Goal: Task Accomplishment & Management: Use online tool/utility

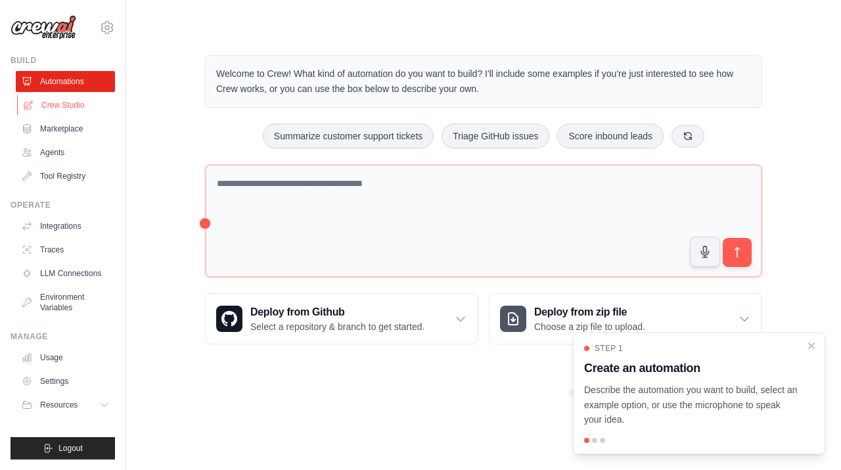
click at [79, 110] on link "Crew Studio" at bounding box center [66, 105] width 99 height 21
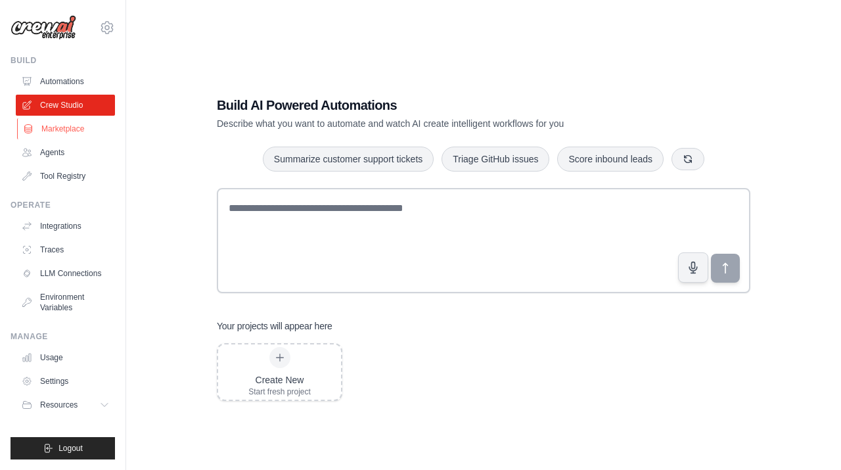
click at [63, 135] on link "Marketplace" at bounding box center [66, 128] width 99 height 21
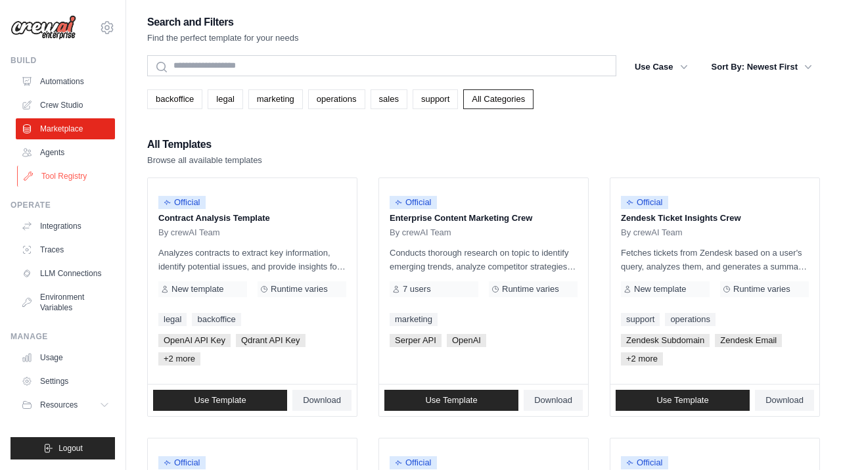
click at [68, 180] on link "Tool Registry" at bounding box center [66, 176] width 99 height 21
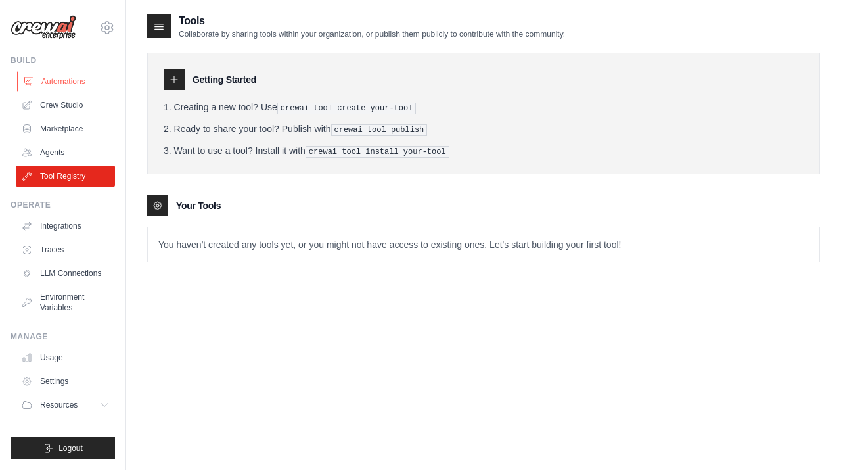
click at [97, 89] on link "Automations" at bounding box center [66, 81] width 99 height 21
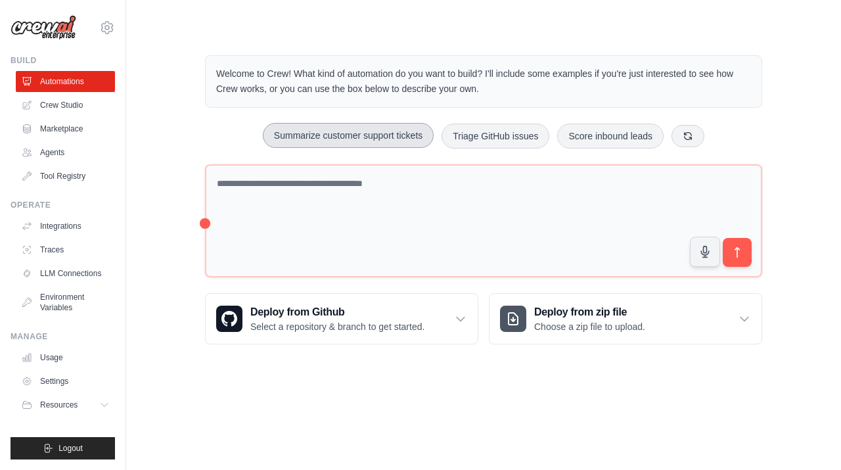
click at [420, 135] on button "Summarize customer support tickets" at bounding box center [348, 135] width 171 height 25
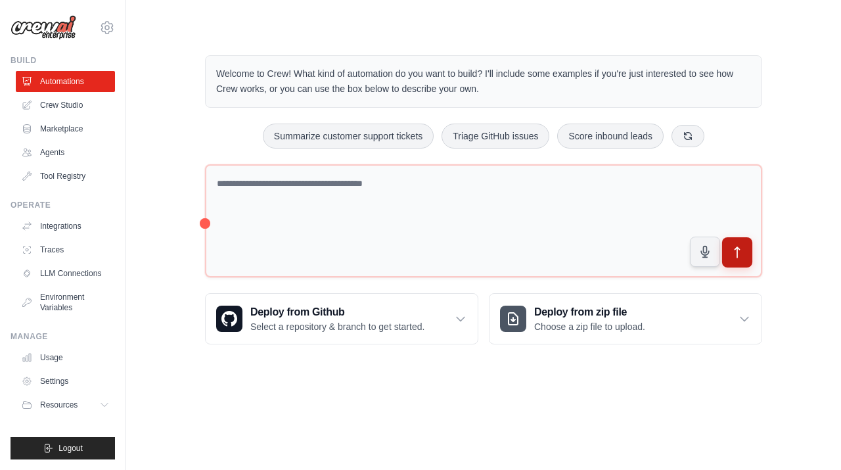
click at [734, 246] on icon "submit" at bounding box center [737, 253] width 14 height 14
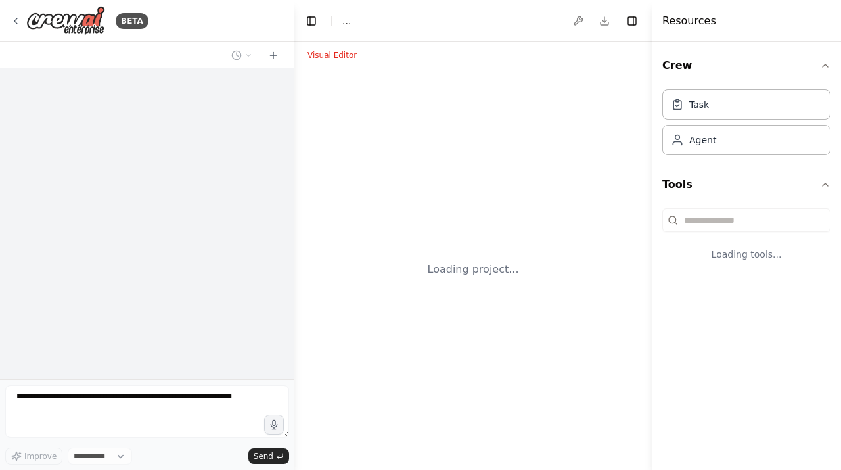
select select "****"
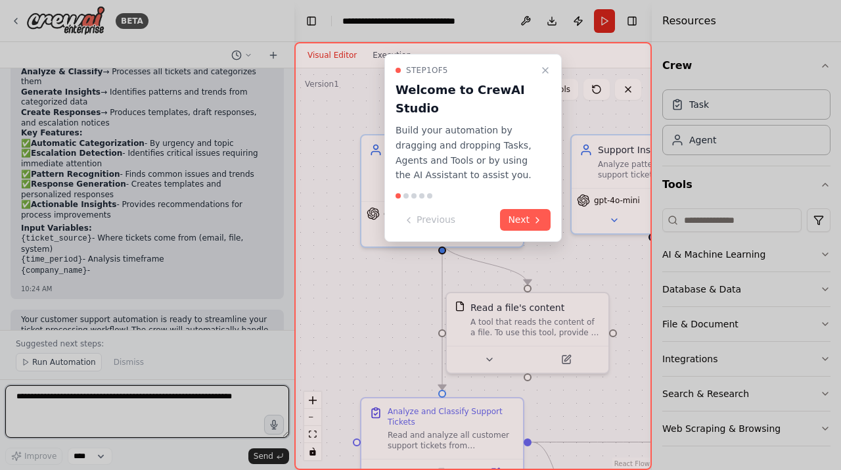
scroll to position [1054, 0]
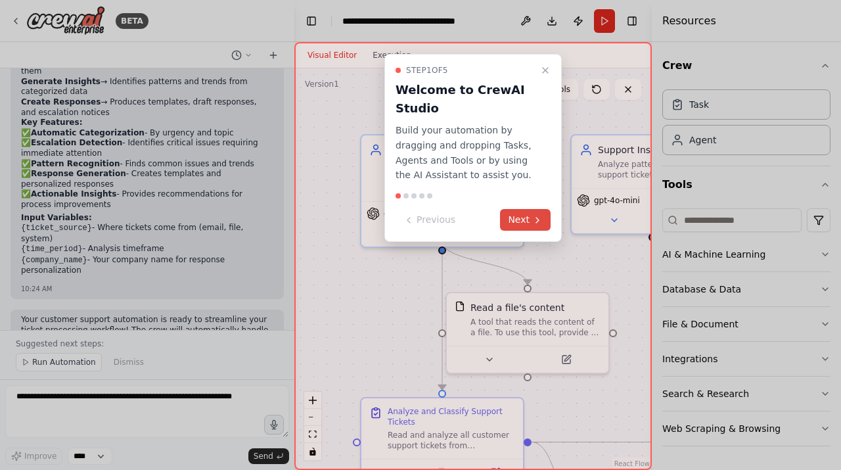
click at [530, 222] on button "Next" at bounding box center [525, 220] width 51 height 22
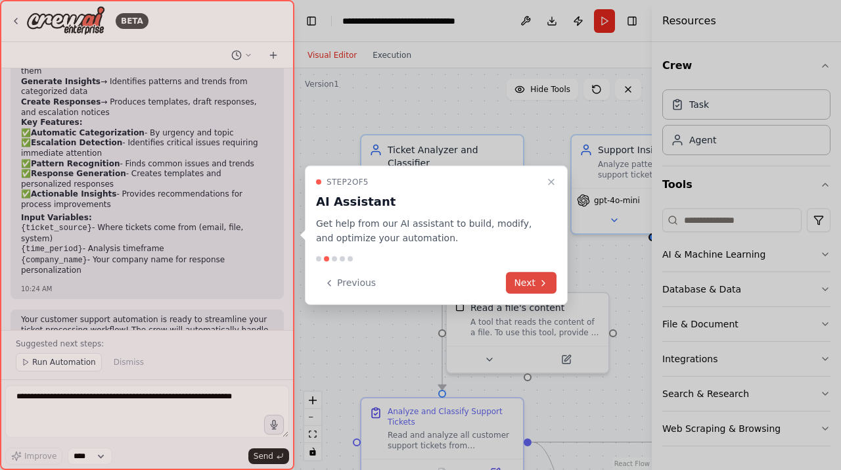
click at [520, 284] on button "Next" at bounding box center [531, 283] width 51 height 22
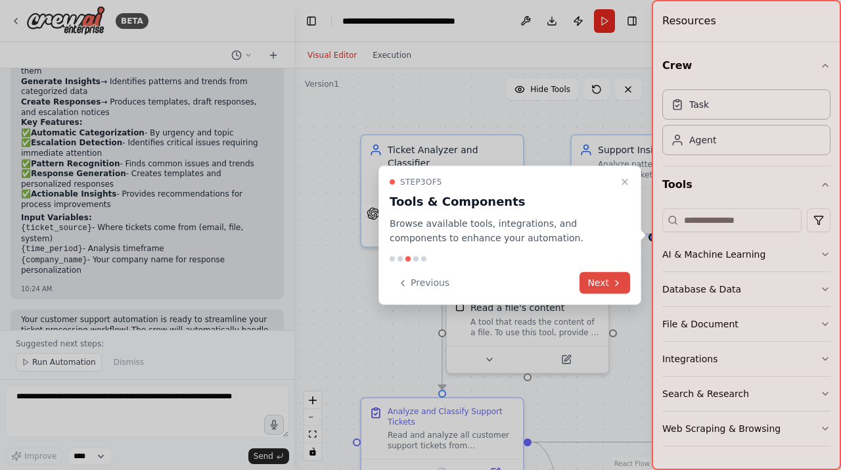
click at [589, 280] on button "Next" at bounding box center [604, 283] width 51 height 22
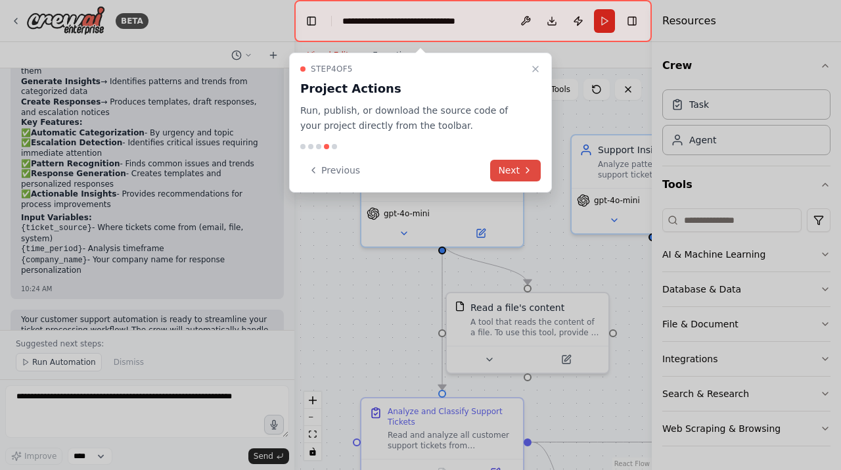
click at [506, 169] on button "Next" at bounding box center [515, 171] width 51 height 22
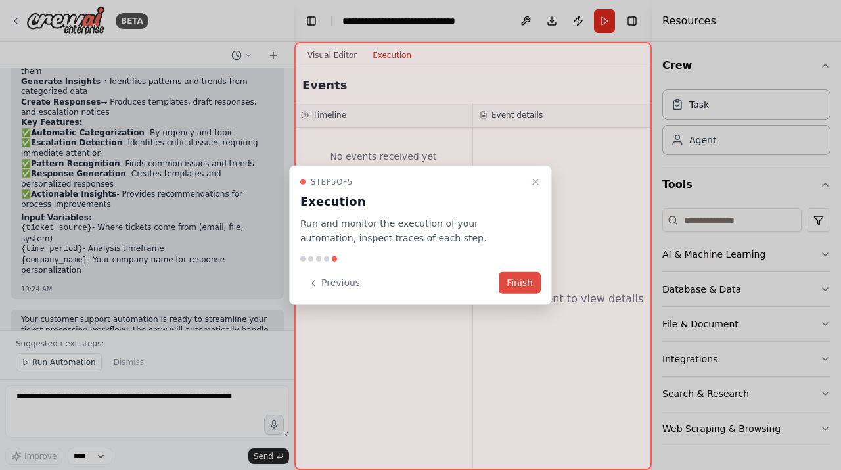
click at [521, 278] on button "Finish" at bounding box center [520, 283] width 42 height 22
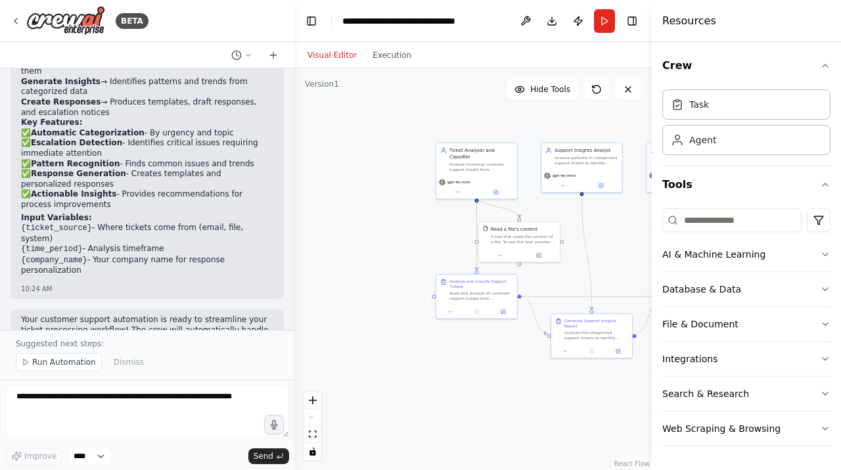
click at [512, 428] on div ".deletable-edge-delete-btn { width: 20px; height: 20px; border: 0px solid #ffff…" at bounding box center [472, 268] width 357 height 401
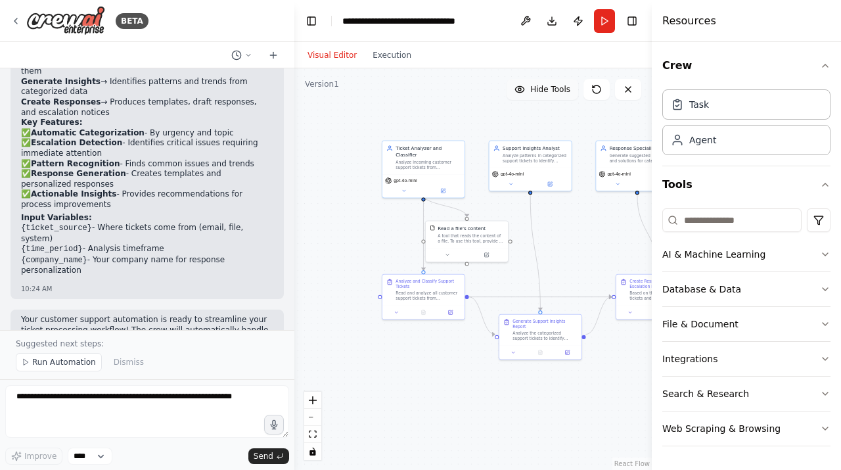
click at [523, 88] on icon at bounding box center [519, 89] width 11 height 11
click at [522, 88] on icon at bounding box center [516, 89] width 11 height 11
click at [600, 20] on button "Run" at bounding box center [604, 21] width 21 height 24
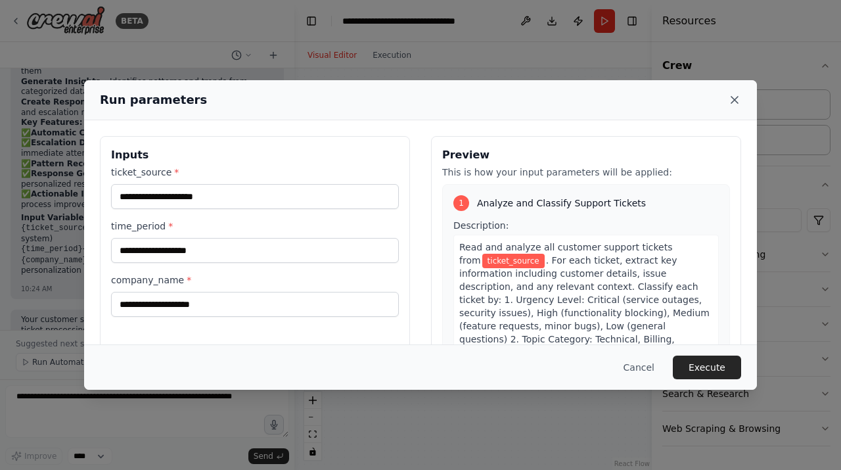
click at [733, 104] on icon at bounding box center [734, 99] width 13 height 13
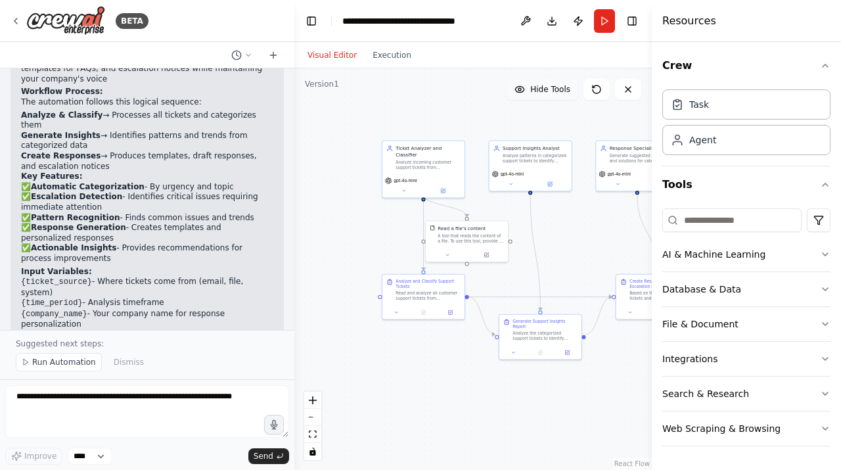
scroll to position [1000, 0]
click at [738, 115] on div "Task" at bounding box center [746, 104] width 168 height 30
click at [716, 107] on div "Task" at bounding box center [746, 104] width 168 height 30
click at [702, 139] on div "Agent" at bounding box center [702, 139] width 27 height 13
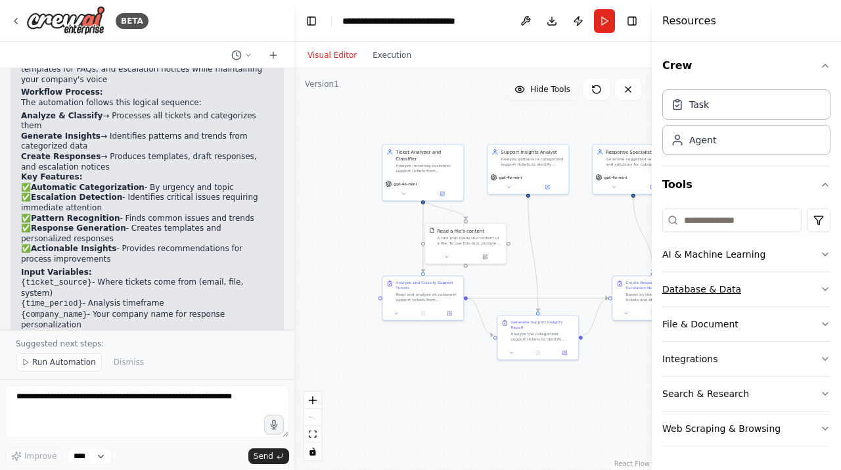
click at [826, 288] on icon "button" at bounding box center [824, 289] width 5 height 3
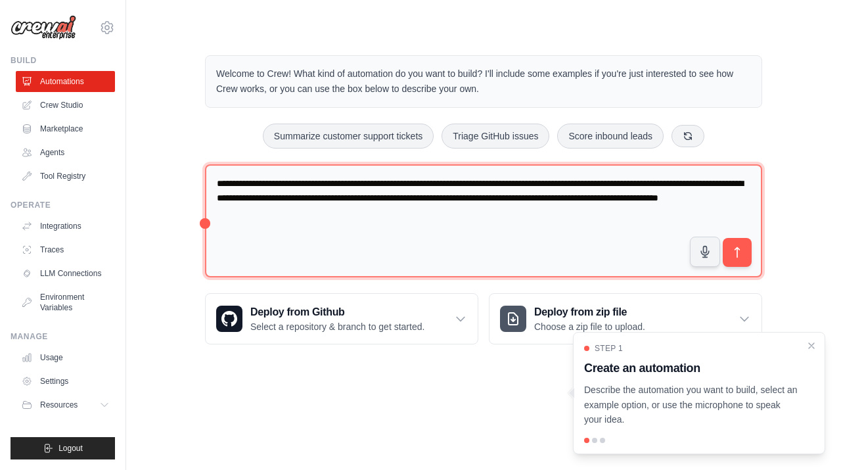
click at [447, 233] on textarea "**********" at bounding box center [483, 221] width 557 height 114
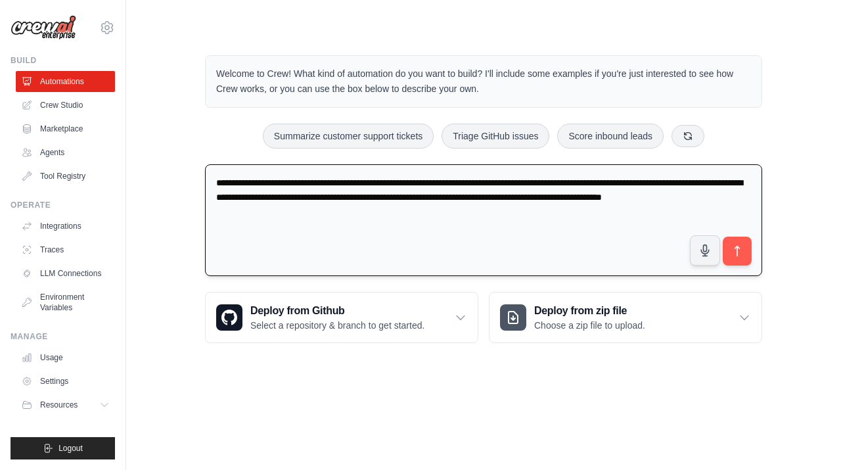
type textarea "**********"
click at [411, 196] on textarea "**********" at bounding box center [483, 220] width 557 height 112
drag, startPoint x: 311, startPoint y: 213, endPoint x: 200, endPoint y: 106, distance: 154.2
click at [200, 106] on div "**********" at bounding box center [483, 199] width 589 height 330
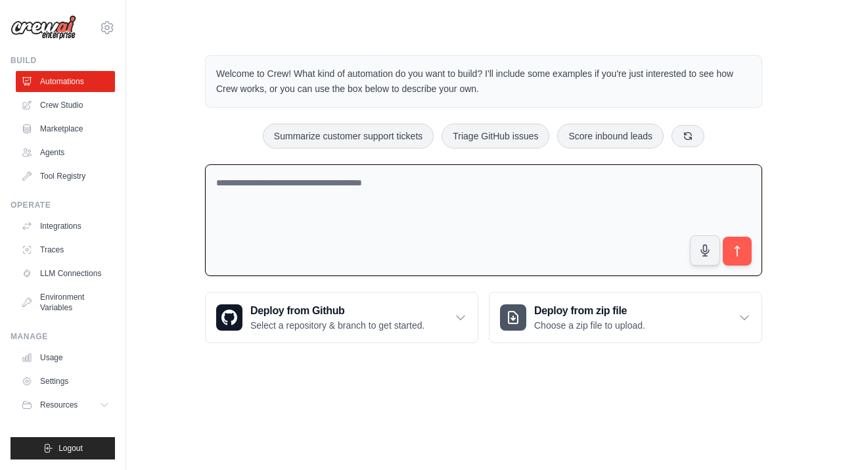
click at [431, 179] on textarea at bounding box center [483, 220] width 557 height 112
click at [365, 188] on textarea at bounding box center [483, 220] width 557 height 112
click at [365, 189] on textarea at bounding box center [483, 220] width 557 height 112
click at [345, 185] on textarea at bounding box center [483, 220] width 557 height 112
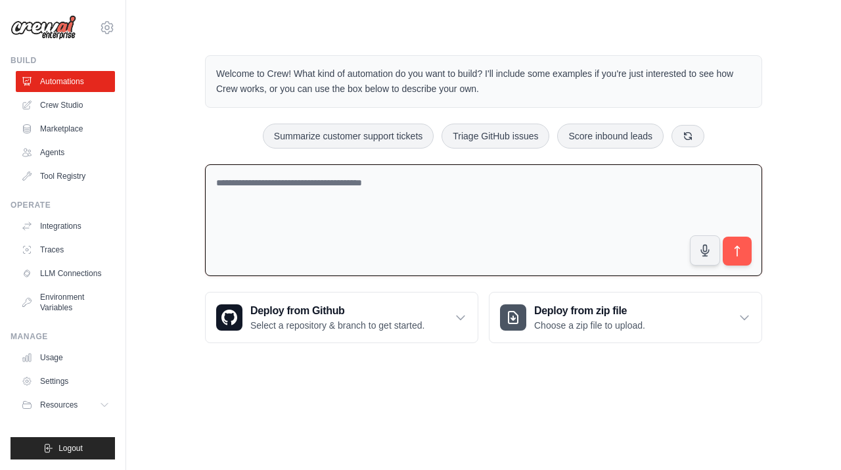
click at [345, 185] on textarea at bounding box center [483, 220] width 557 height 112
click at [292, 182] on textarea at bounding box center [483, 220] width 557 height 112
click at [320, 185] on textarea at bounding box center [483, 220] width 557 height 112
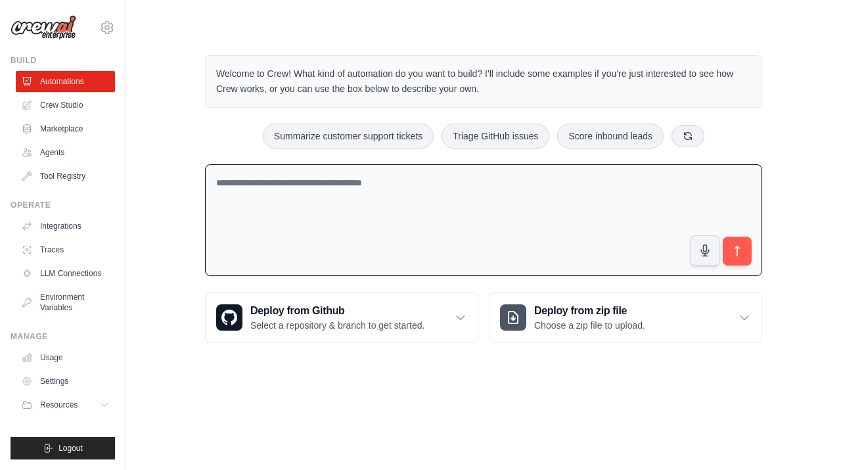
click at [320, 185] on textarea at bounding box center [483, 220] width 557 height 112
click at [259, 179] on textarea at bounding box center [483, 220] width 557 height 112
click at [250, 183] on textarea at bounding box center [483, 220] width 557 height 112
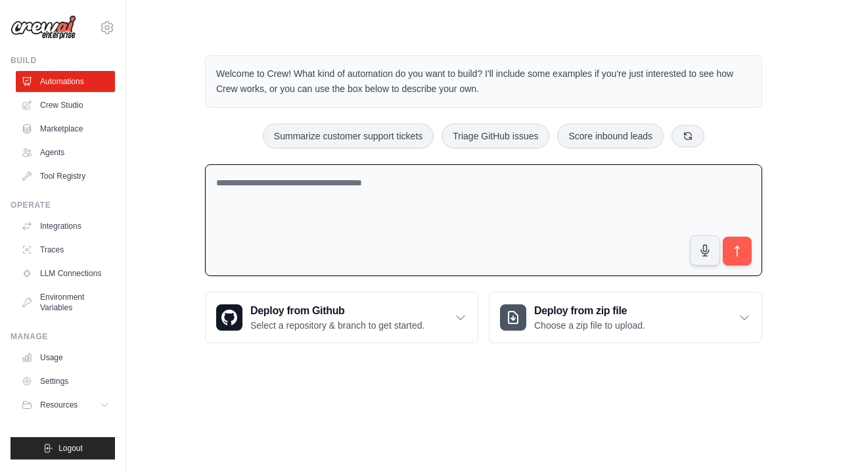
click at [250, 183] on textarea at bounding box center [483, 220] width 557 height 112
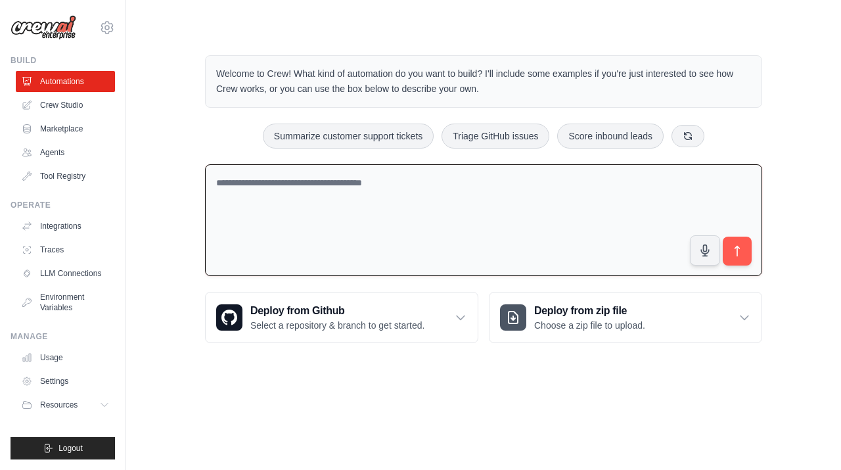
click at [250, 183] on textarea at bounding box center [483, 220] width 557 height 112
drag, startPoint x: 254, startPoint y: 179, endPoint x: 336, endPoint y: 204, distance: 85.4
click at [336, 204] on textarea at bounding box center [483, 220] width 557 height 112
click at [335, 183] on textarea at bounding box center [483, 220] width 557 height 112
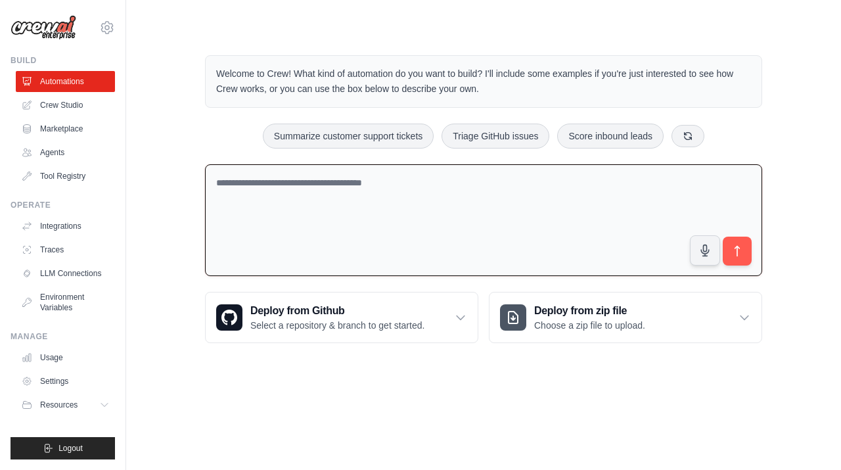
click at [335, 183] on textarea at bounding box center [483, 220] width 557 height 112
drag, startPoint x: 335, startPoint y: 183, endPoint x: 389, endPoint y: 206, distance: 58.8
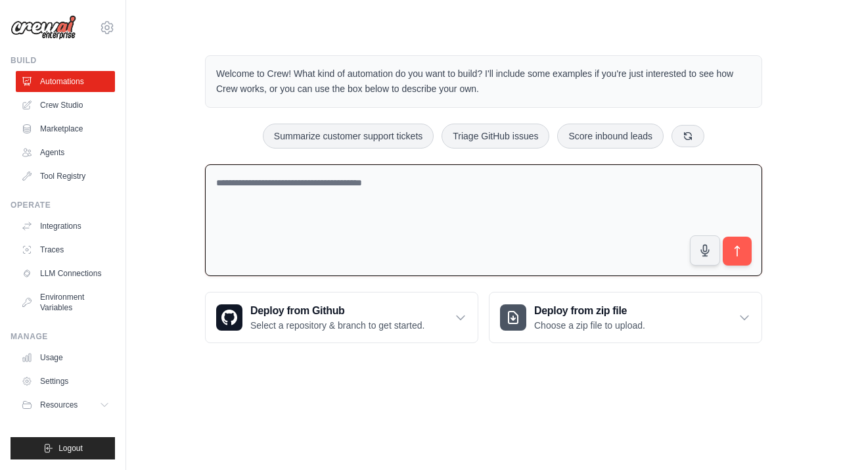
click at [389, 206] on textarea at bounding box center [483, 220] width 557 height 112
drag, startPoint x: 399, startPoint y: 137, endPoint x: 356, endPoint y: 141, distance: 42.9
click at [356, 141] on button "Summarize customer support tickets" at bounding box center [348, 135] width 171 height 25
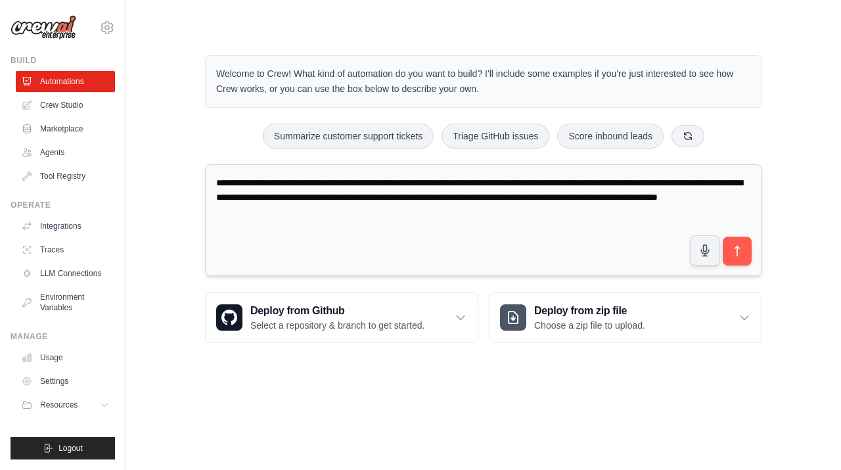
click at [397, 221] on textarea "**********" at bounding box center [483, 220] width 557 height 112
drag, startPoint x: 379, startPoint y: 213, endPoint x: 148, endPoint y: 21, distance: 299.9
click at [148, 21] on main "**********" at bounding box center [483, 188] width 715 height 377
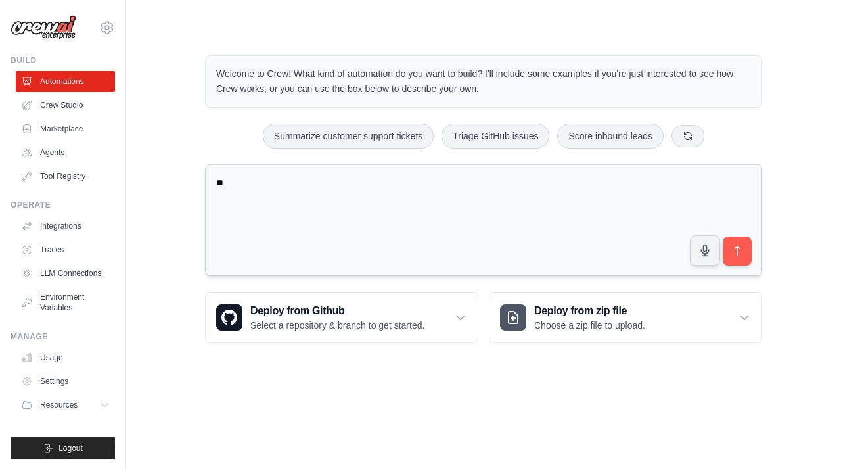
click at [234, 183] on textarea "**" at bounding box center [483, 220] width 557 height 112
type textarea "*"
click at [234, 185] on textarea at bounding box center [483, 220] width 557 height 112
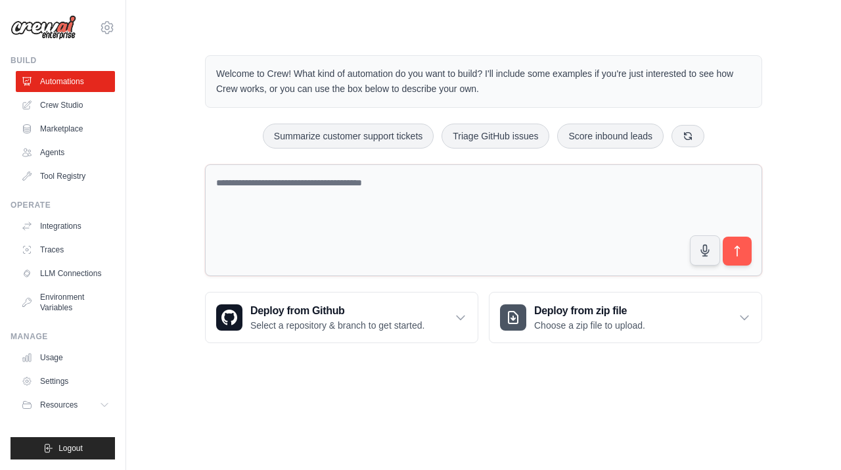
click at [234, 184] on textarea at bounding box center [483, 220] width 557 height 112
drag, startPoint x: 233, startPoint y: 183, endPoint x: 237, endPoint y: 196, distance: 13.9
click at [237, 196] on textarea at bounding box center [483, 220] width 557 height 112
type textarea "**"
drag, startPoint x: 332, startPoint y: 194, endPoint x: 301, endPoint y: 1, distance: 195.6
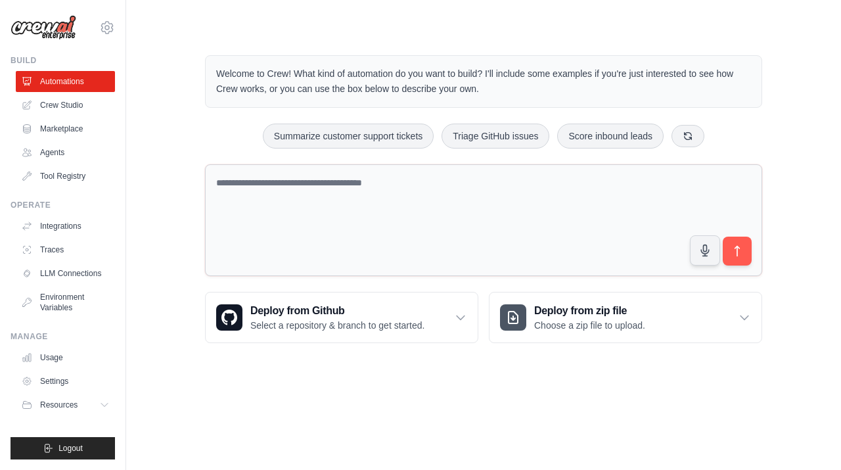
click at [0, 0] on div "a41560847@gmail.com Settings Build Automations Crew Studio" at bounding box center [420, 188] width 841 height 377
paste textarea "**********"
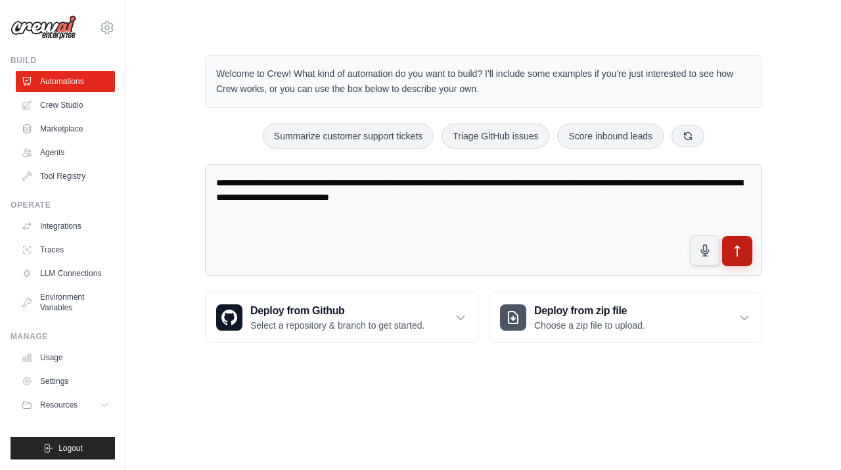
type textarea "**********"
click at [738, 259] on button "submit" at bounding box center [737, 251] width 30 height 30
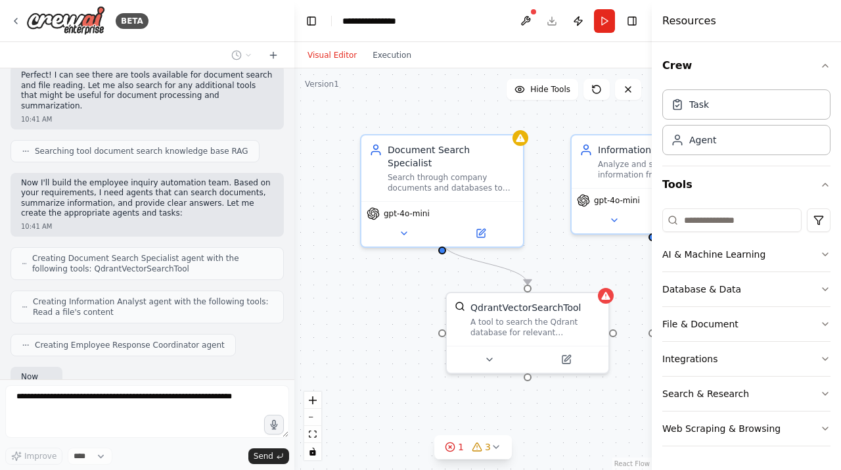
scroll to position [286, 0]
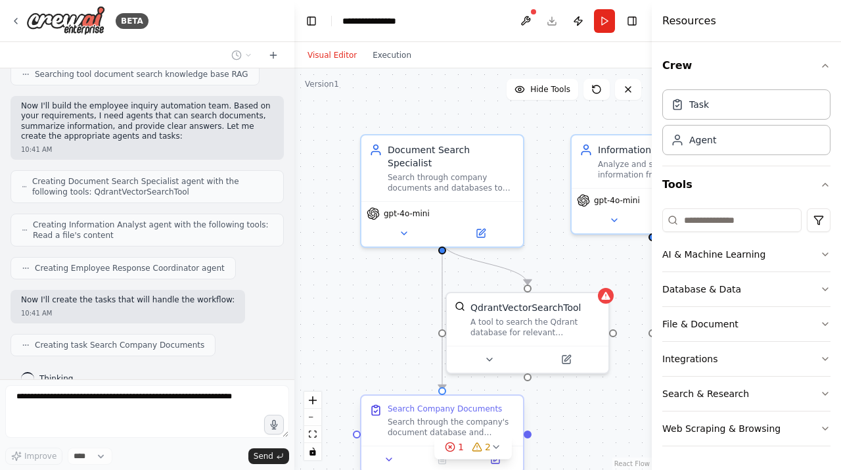
click at [453, 413] on div "Search Company Documents" at bounding box center [445, 408] width 114 height 11
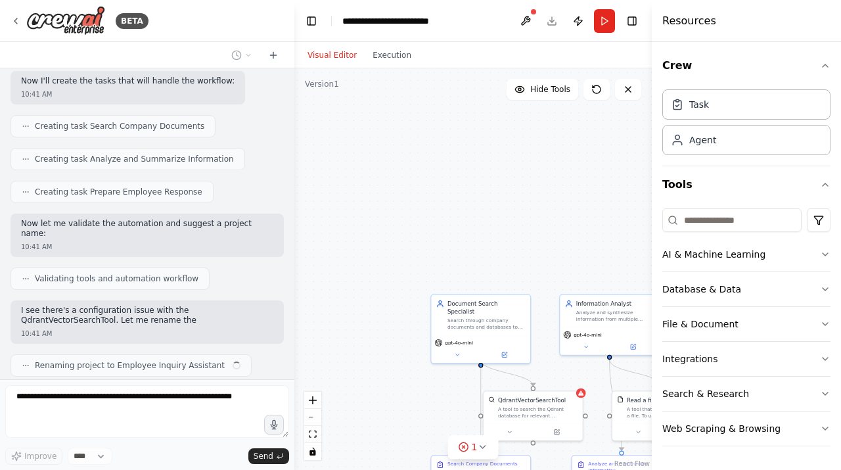
scroll to position [515, 0]
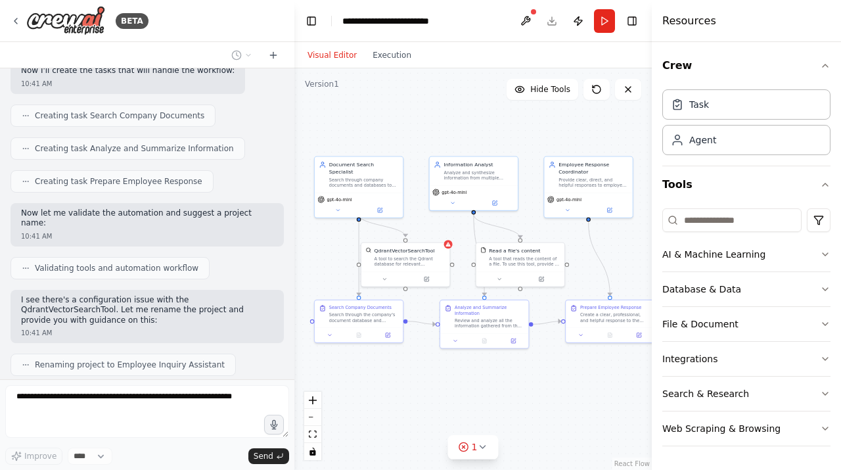
drag, startPoint x: 458, startPoint y: 385, endPoint x: 339, endPoint y: 237, distance: 190.1
click at [339, 237] on div ".deletable-edge-delete-btn { width: 20px; height: 20px; border: 0px solid #ffff…" at bounding box center [472, 268] width 357 height 401
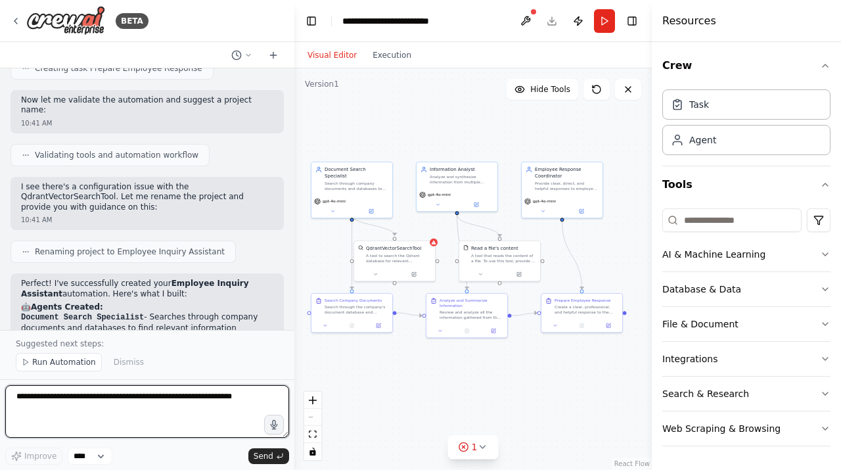
click at [334, 236] on div ".deletable-edge-delete-btn { width: 20px; height: 20px; border: 0px solid #ffff…" at bounding box center [472, 268] width 357 height 401
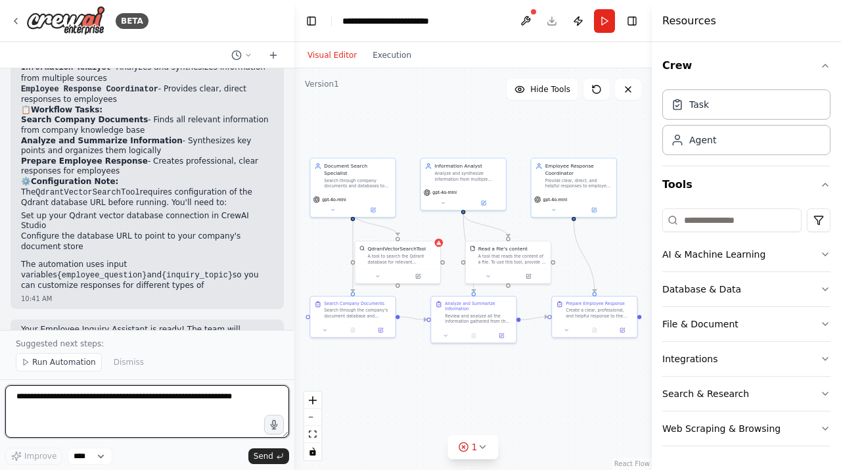
scroll to position [909, 0]
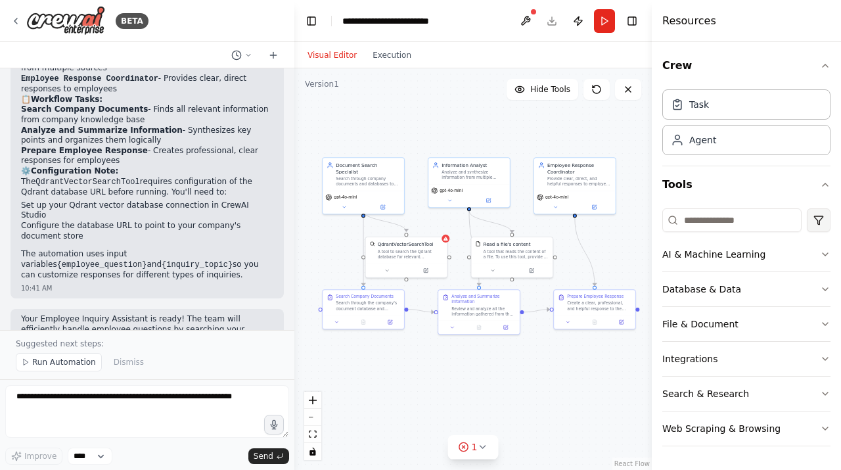
click at [816, 219] on html "BETA أريد بناء فريق من وكلاء الذكاء الاصطناعي يقوم بالإجابة على استفسارات الموظ…" at bounding box center [420, 235] width 841 height 470
click at [805, 194] on html "BETA أريد بناء فريق من وكلاء الذكاء الاصطناعي يقوم بالإجابة على استفسارات الموظ…" at bounding box center [420, 235] width 841 height 470
click at [610, 17] on button "Run" at bounding box center [604, 21] width 21 height 24
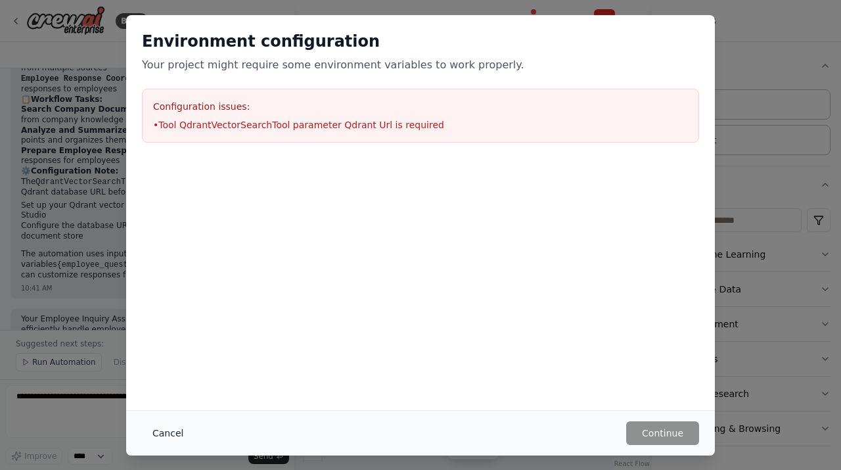
click at [164, 435] on button "Cancel" at bounding box center [168, 433] width 52 height 24
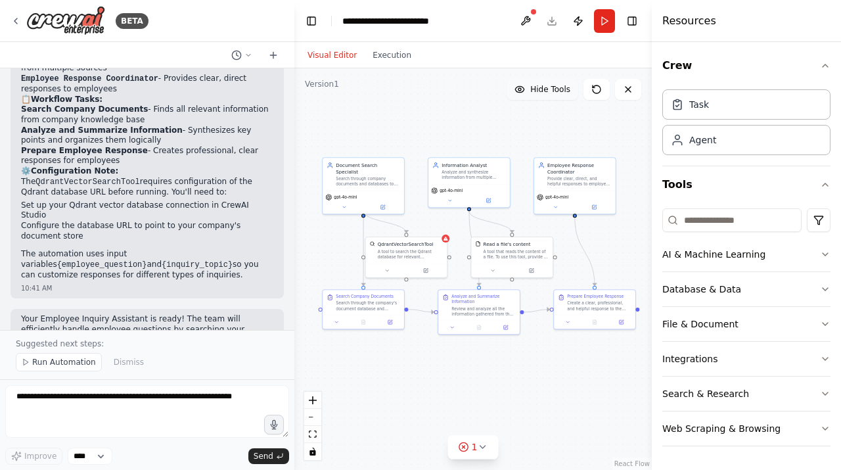
click at [521, 93] on icon at bounding box center [519, 89] width 11 height 11
click at [521, 93] on icon at bounding box center [516, 89] width 11 height 11
click at [521, 93] on icon at bounding box center [519, 89] width 11 height 11
click at [522, 95] on button "Show Tools" at bounding box center [540, 89] width 75 height 21
click at [711, 260] on button "AI & Machine Learning" at bounding box center [746, 254] width 168 height 34
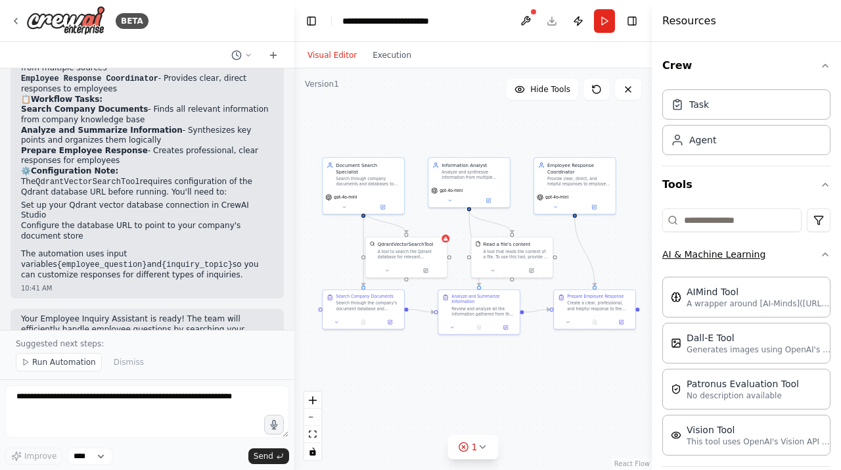
click at [720, 250] on button "AI & Machine Learning" at bounding box center [746, 254] width 168 height 34
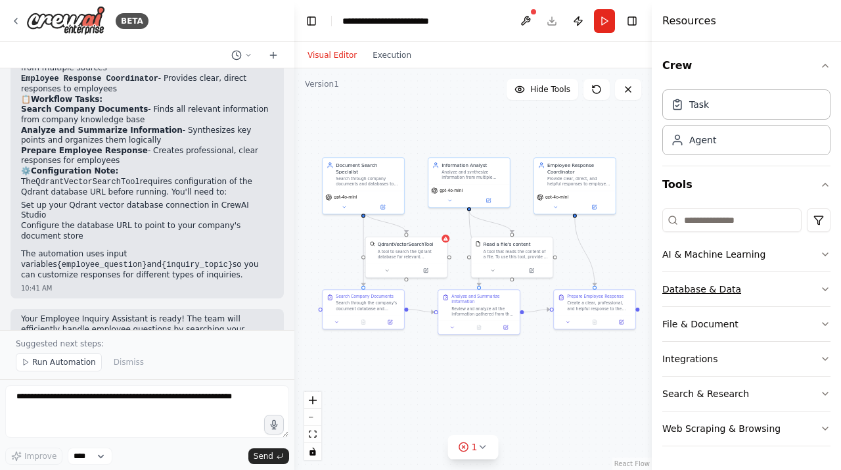
click at [822, 286] on icon "button" at bounding box center [825, 289] width 11 height 11
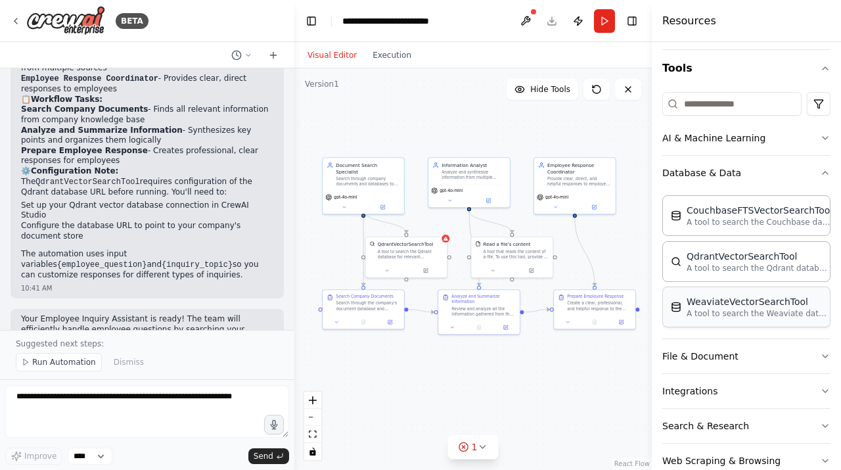
scroll to position [146, 0]
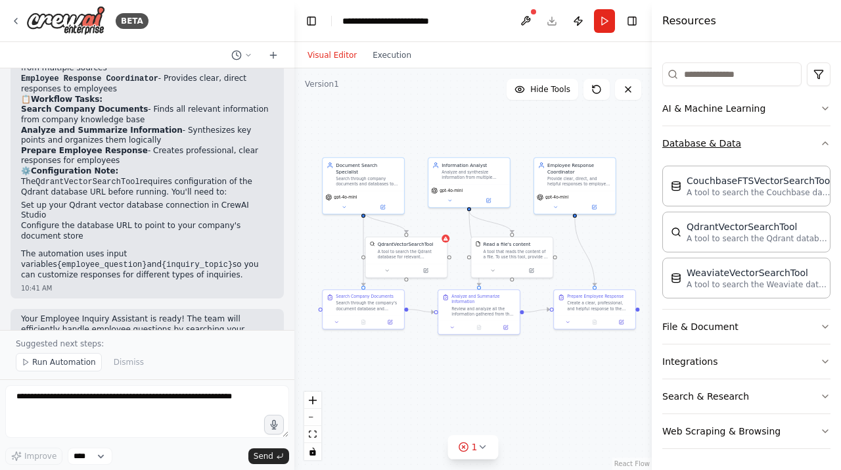
click at [828, 140] on icon "button" at bounding box center [825, 143] width 11 height 11
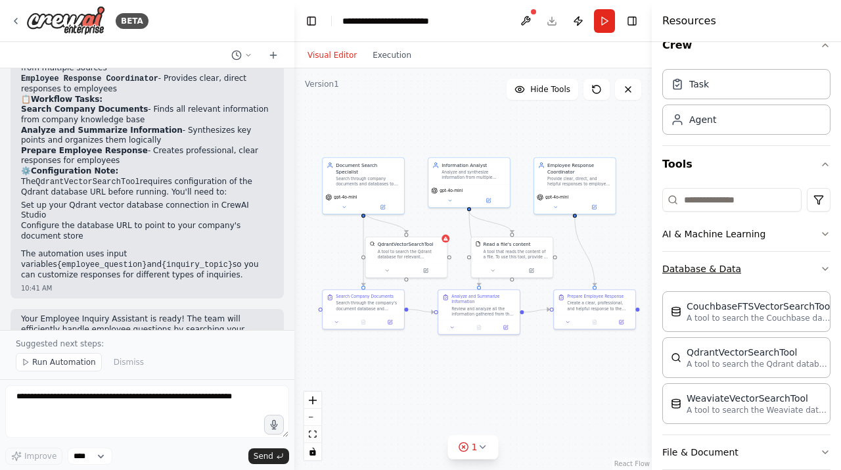
scroll to position [0, 0]
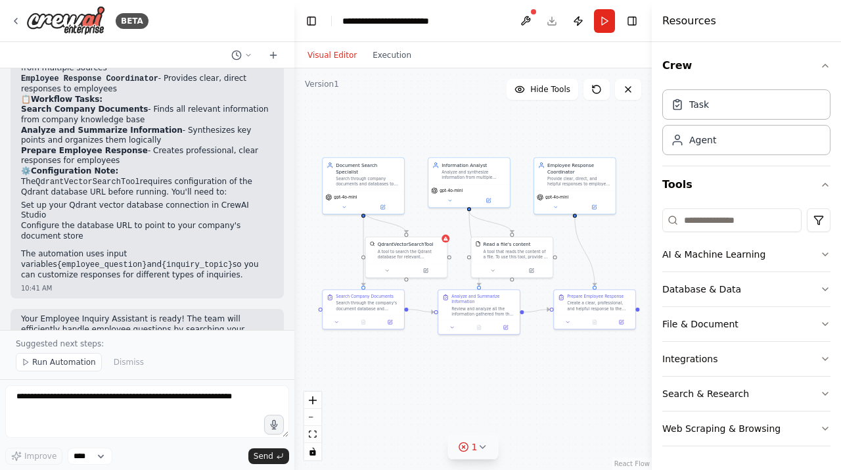
click at [484, 447] on icon at bounding box center [482, 446] width 11 height 11
click at [543, 406] on button at bounding box center [540, 404] width 22 height 16
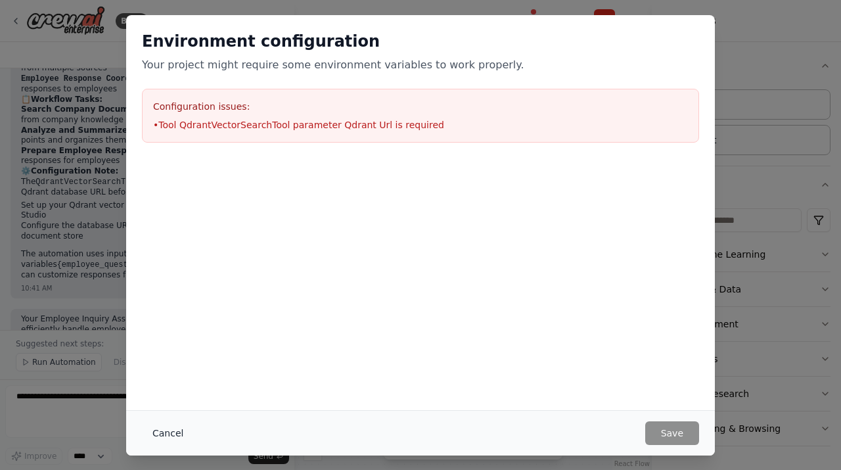
click at [177, 430] on button "Cancel" at bounding box center [168, 433] width 52 height 24
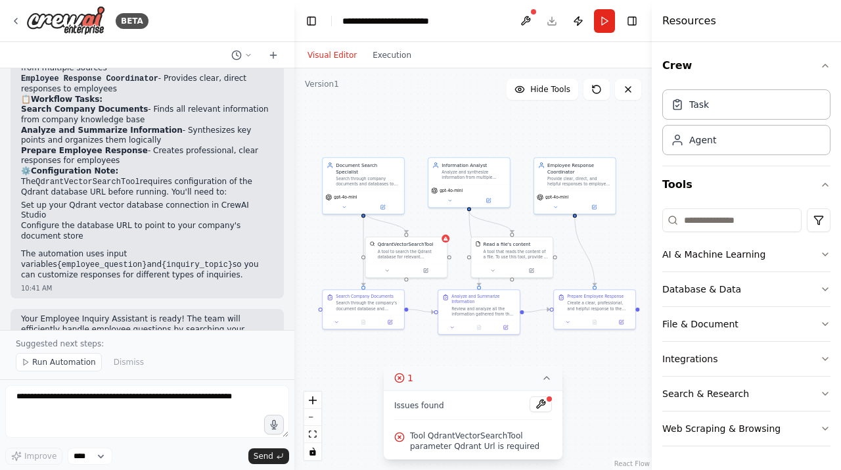
click at [501, 439] on span "Tool QdrantVectorSearchTool parameter Qdrant Url is required" at bounding box center [481, 440] width 142 height 21
click at [714, 252] on button "AI & Machine Learning" at bounding box center [746, 254] width 168 height 34
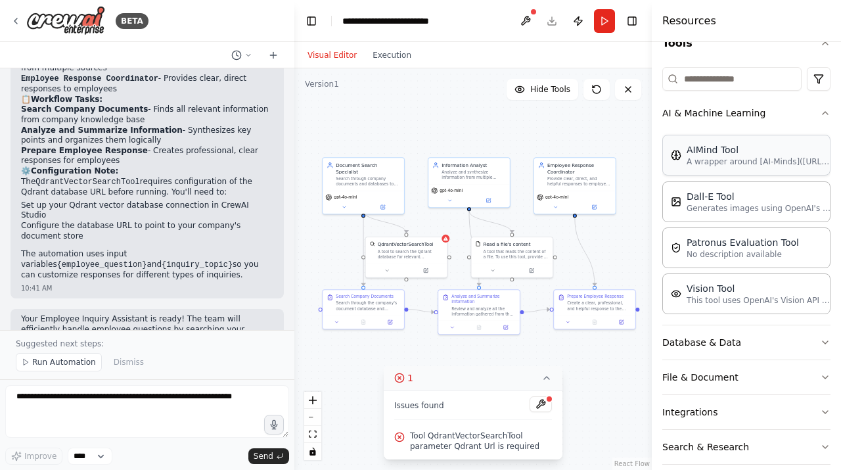
scroll to position [142, 0]
click at [826, 114] on icon "button" at bounding box center [825, 112] width 11 height 11
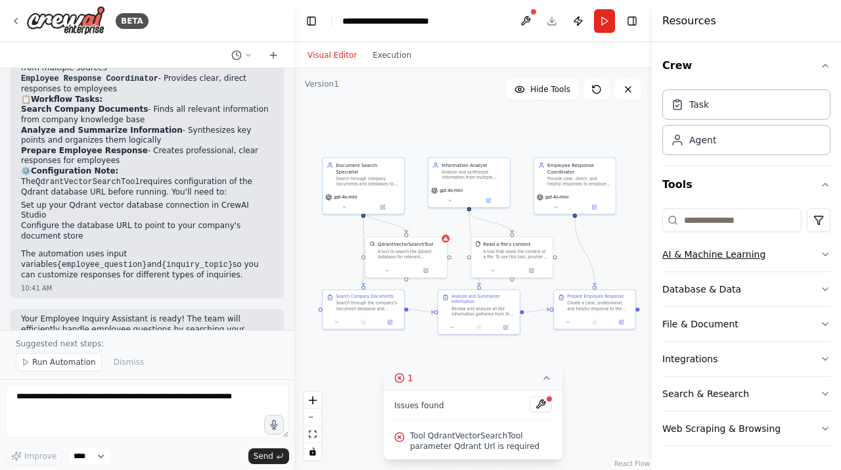
scroll to position [0, 0]
click at [711, 326] on button "File & Document" at bounding box center [746, 324] width 168 height 34
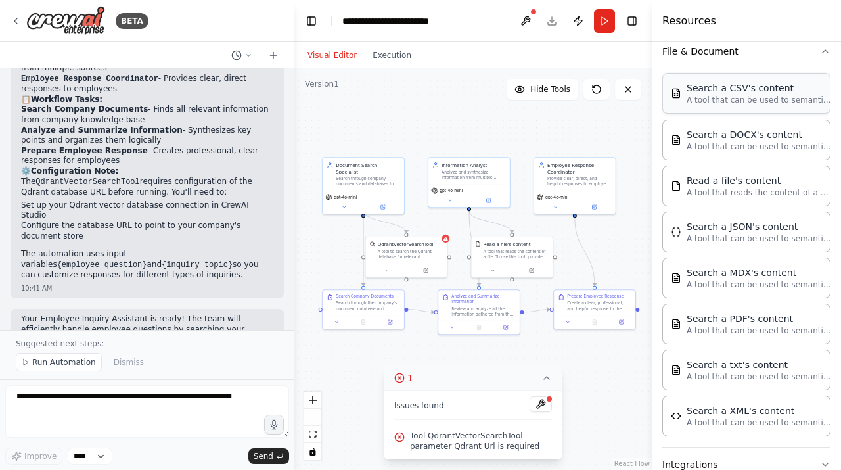
scroll to position [265, 0]
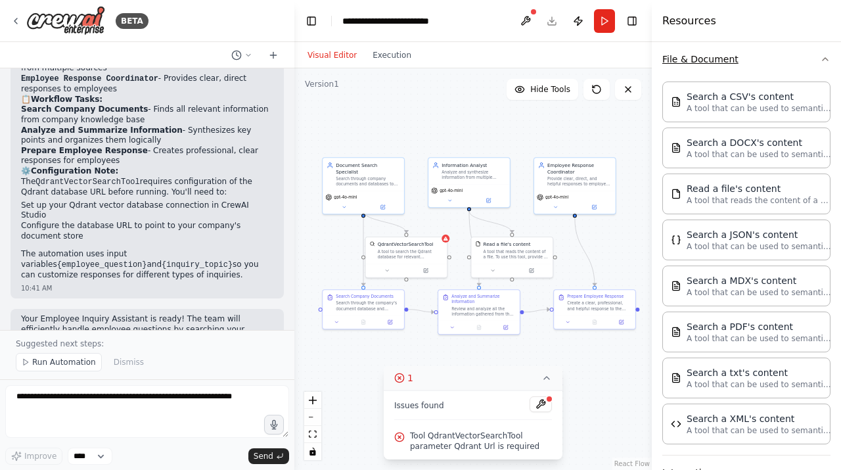
click at [824, 59] on icon "button" at bounding box center [825, 59] width 11 height 11
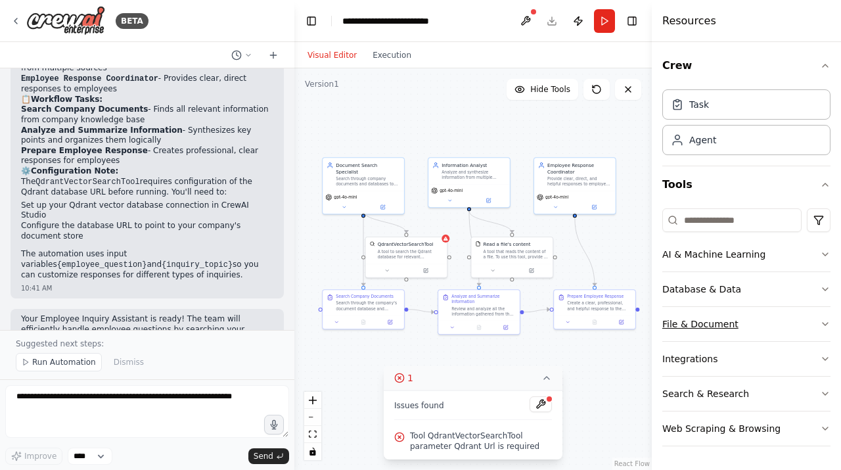
scroll to position [0, 0]
click at [828, 290] on icon "button" at bounding box center [825, 289] width 11 height 11
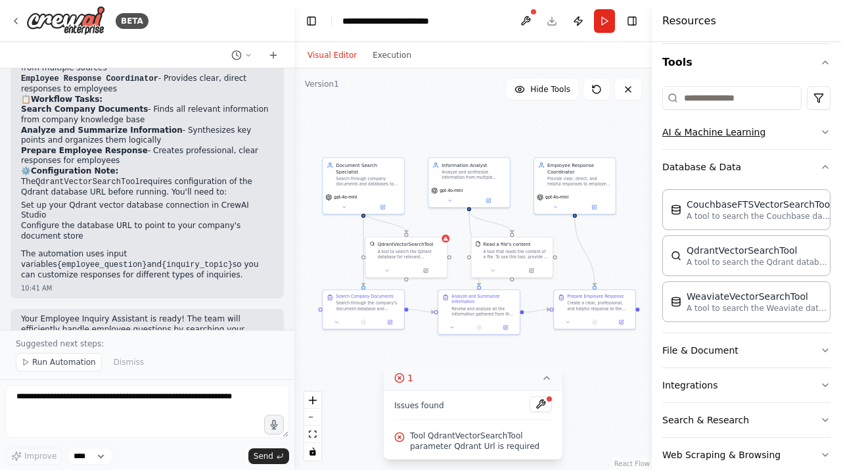
scroll to position [146, 0]
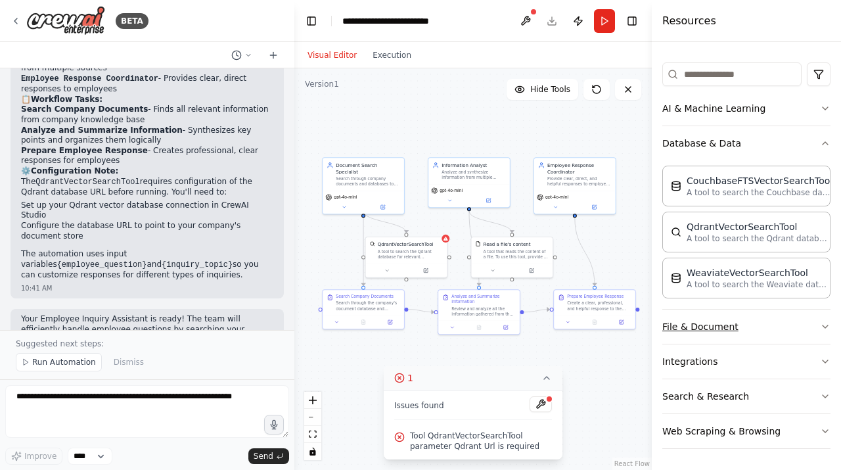
click at [824, 326] on icon "button" at bounding box center [825, 326] width 11 height 11
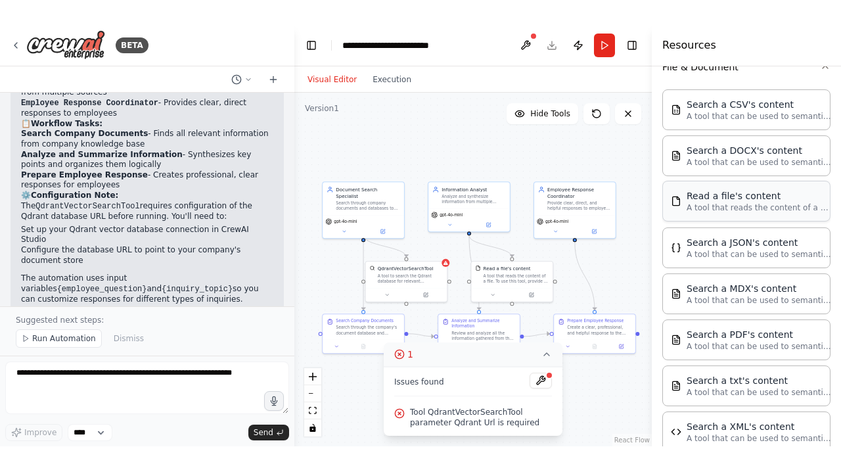
scroll to position [432, 0]
